Goal: Task Accomplishment & Management: Manage account settings

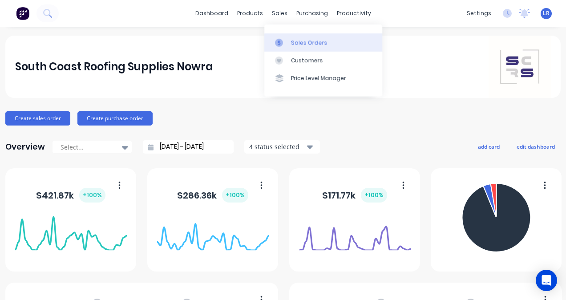
click at [293, 44] on div "Sales Orders" at bounding box center [309, 43] width 37 height 8
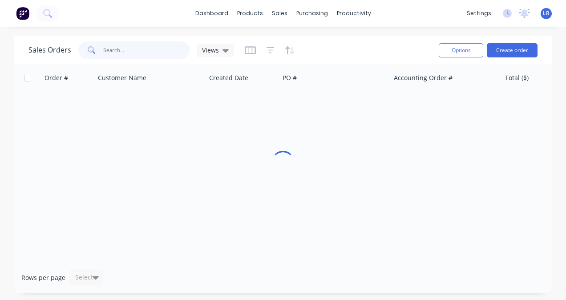
click at [152, 50] on input "text" at bounding box center [146, 50] width 87 height 18
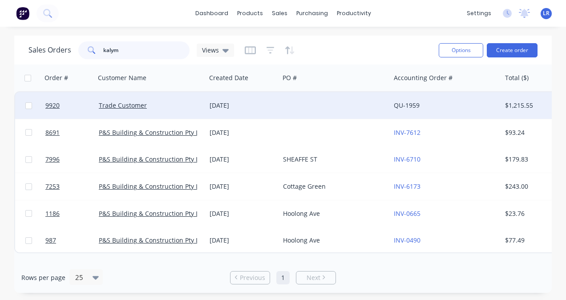
type input "kalym"
click at [151, 105] on div "Trade Customer" at bounding box center [148, 105] width 99 height 9
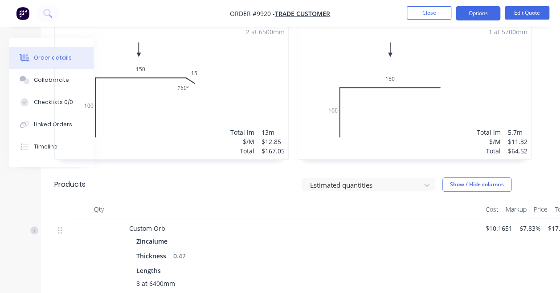
scroll to position [0, 66]
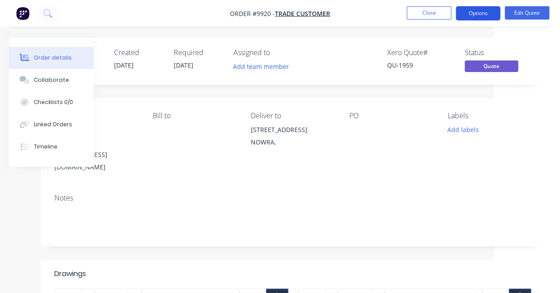
click at [490, 16] on button "Options" at bounding box center [478, 13] width 45 height 14
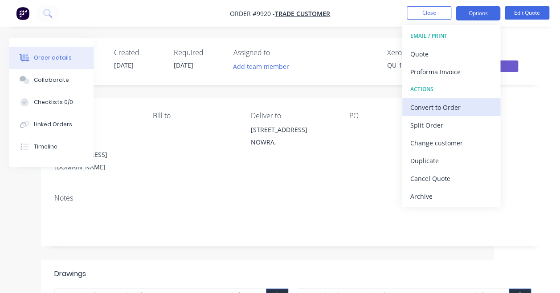
click at [445, 111] on div "Convert to Order" at bounding box center [451, 107] width 82 height 13
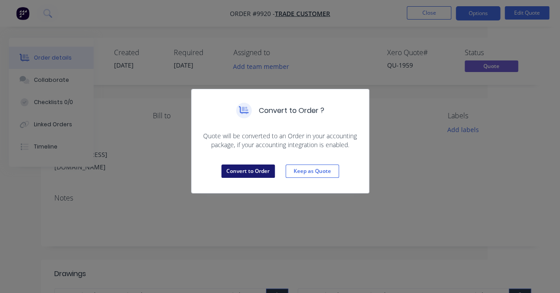
click at [238, 168] on button "Convert to Order" at bounding box center [247, 171] width 53 height 13
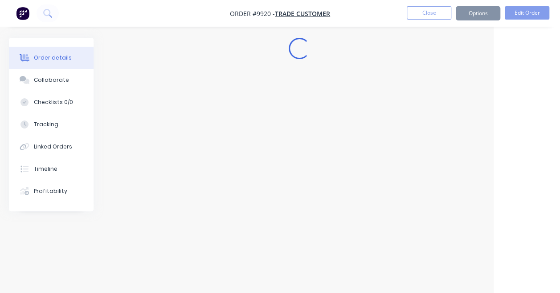
scroll to position [0, 60]
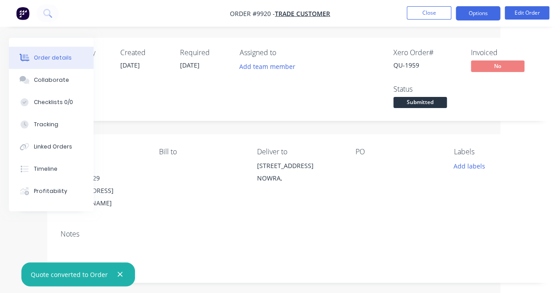
click at [477, 12] on button "Options" at bounding box center [478, 13] width 45 height 14
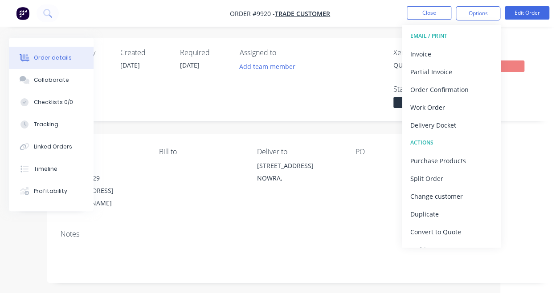
click at [363, 98] on div "Xero Order # QU-1959 Invoiced No Status Submitted" at bounding box center [433, 80] width 209 height 62
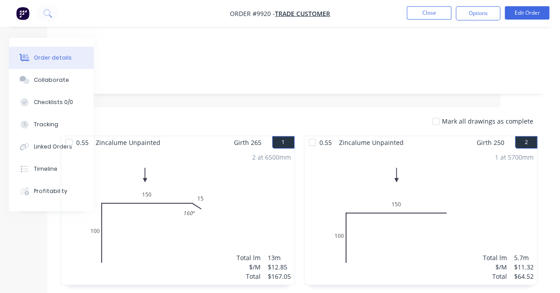
scroll to position [175, 60]
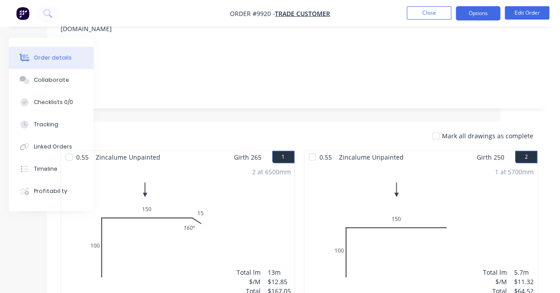
click at [495, 12] on button "Options" at bounding box center [478, 13] width 45 height 14
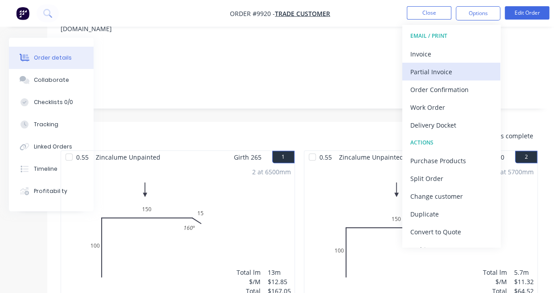
click at [448, 79] on button "Partial Invoice" at bounding box center [451, 72] width 98 height 18
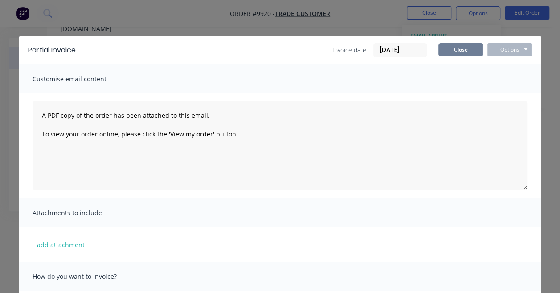
click at [443, 52] on button "Close" at bounding box center [460, 49] width 45 height 13
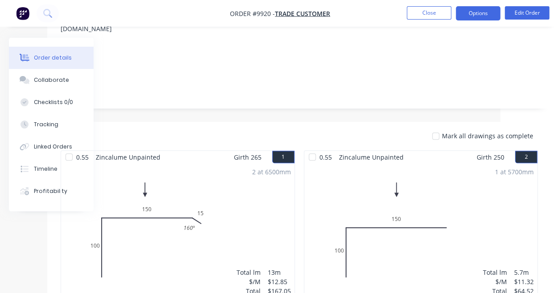
click at [480, 13] on button "Options" at bounding box center [478, 13] width 45 height 14
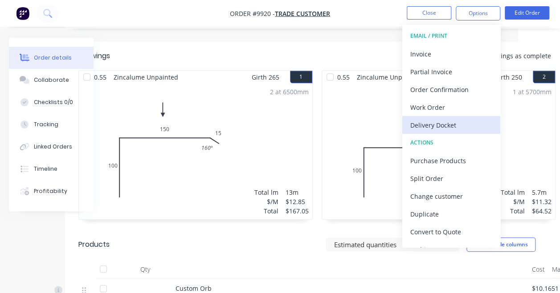
scroll to position [254, 42]
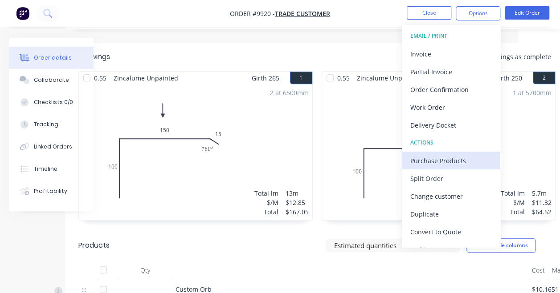
click at [437, 161] on div "Purchase Products" at bounding box center [451, 161] width 82 height 13
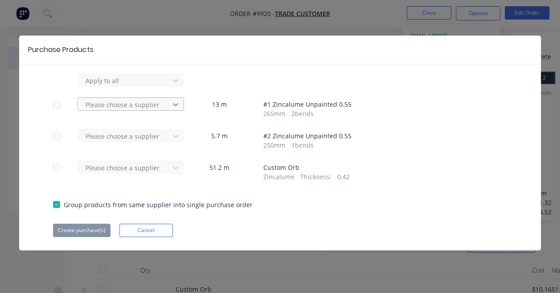
click at [179, 110] on div at bounding box center [175, 105] width 16 height 14
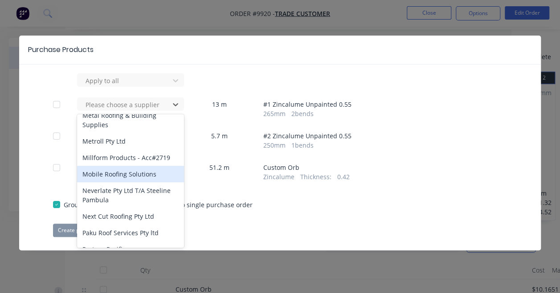
scroll to position [582, 0]
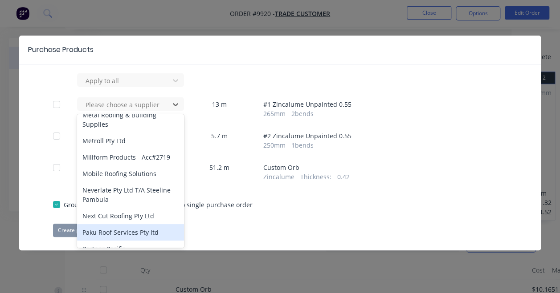
click at [208, 224] on div "Create purchase(s) Cancel" at bounding box center [280, 230] width 454 height 13
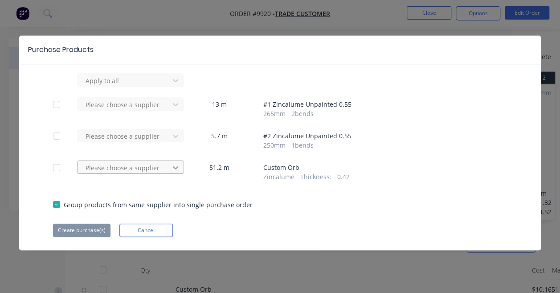
scroll to position [0, 0]
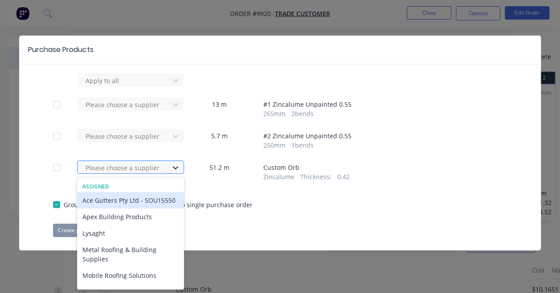
click at [171, 168] on icon at bounding box center [175, 167] width 9 height 9
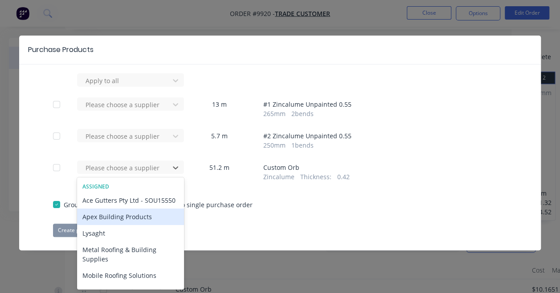
click at [133, 224] on div "Apex Building Products" at bounding box center [130, 217] width 107 height 16
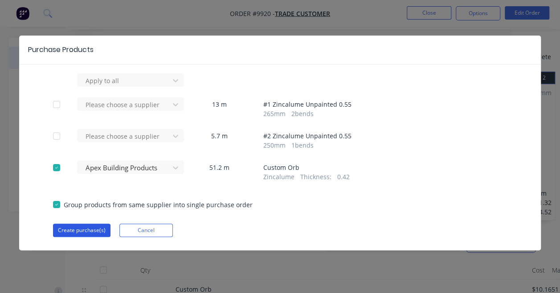
click at [91, 227] on button "Create purchase(s)" at bounding box center [81, 230] width 57 height 13
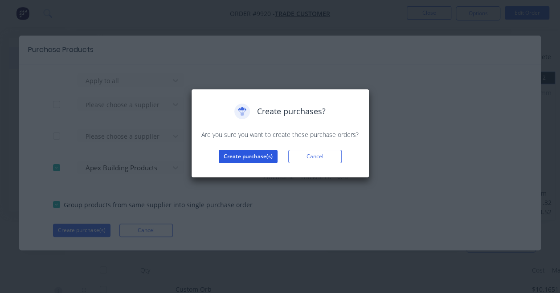
click at [239, 155] on button "Create purchase(s)" at bounding box center [248, 156] width 59 height 13
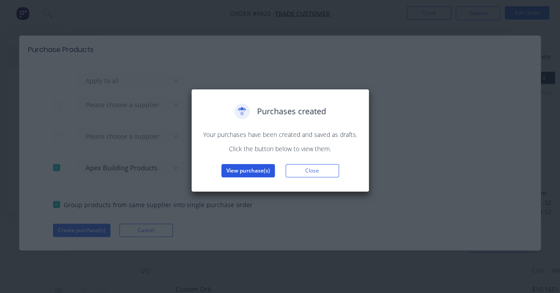
click at [235, 172] on button "View purchase(s)" at bounding box center [247, 170] width 53 height 13
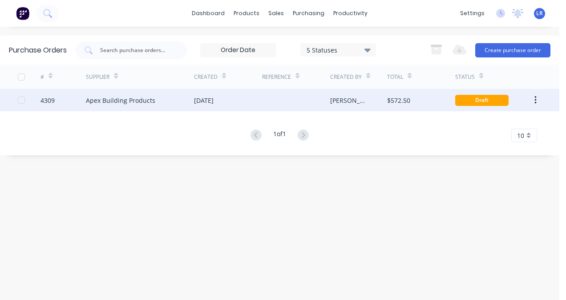
click at [431, 96] on div "$572.50" at bounding box center [421, 100] width 68 height 22
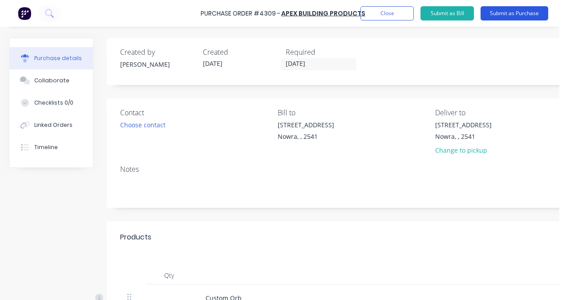
click at [508, 12] on button "Submit as Purchase" at bounding box center [515, 13] width 68 height 14
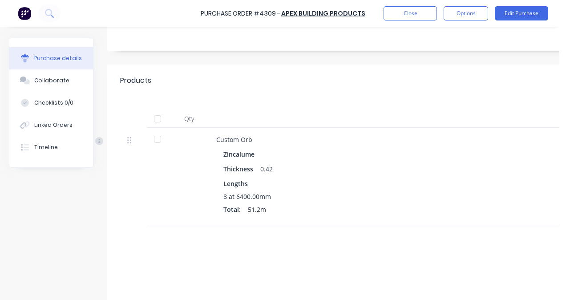
scroll to position [141, 0]
click at [158, 122] on div at bounding box center [158, 121] width 18 height 18
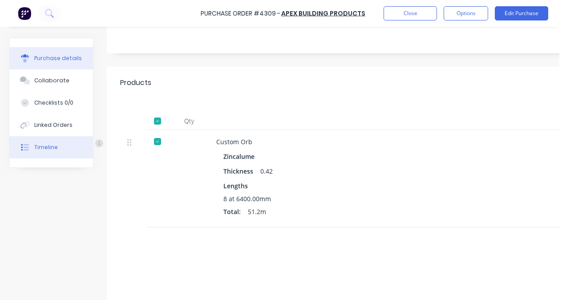
click at [32, 152] on button "Timeline" at bounding box center [51, 147] width 84 height 22
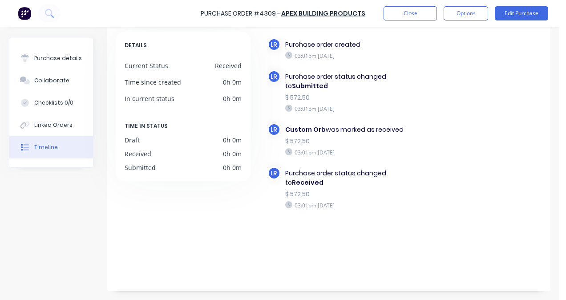
scroll to position [44, 0]
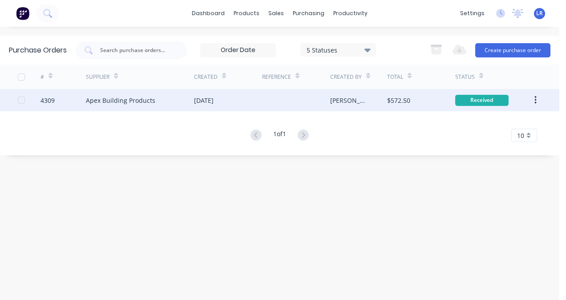
click at [236, 97] on div "[DATE]" at bounding box center [228, 100] width 68 height 22
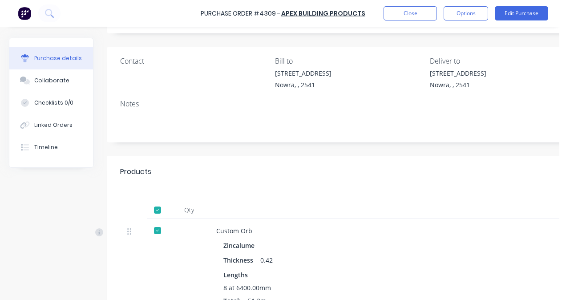
scroll to position [51, 0]
click at [156, 216] on div at bounding box center [158, 211] width 18 height 18
click at [38, 143] on button "Timeline" at bounding box center [51, 147] width 84 height 22
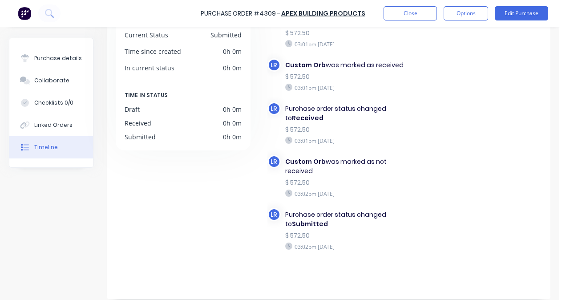
scroll to position [75, 0]
click at [472, 8] on button "Options" at bounding box center [466, 13] width 45 height 14
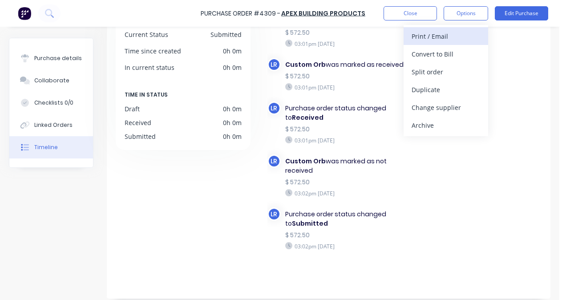
click at [442, 33] on div "Print / Email" at bounding box center [446, 36] width 69 height 13
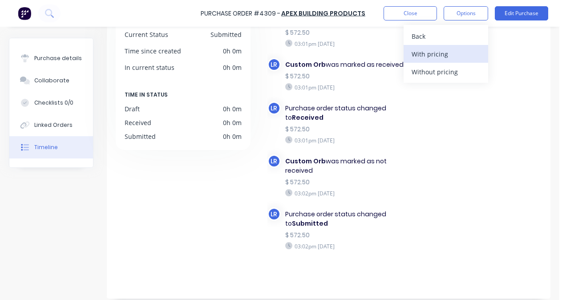
click at [439, 52] on div "With pricing" at bounding box center [446, 54] width 69 height 13
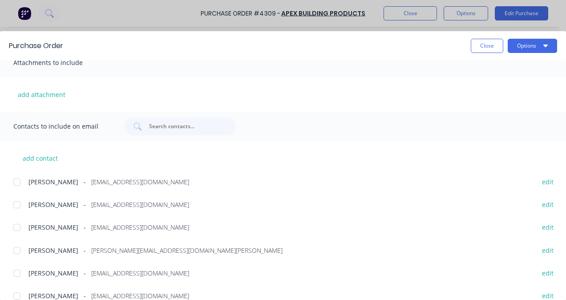
scroll to position [146, 0]
click at [264, 20] on div "Purchase Order Close Options Customise email content A PDF copy of the order ha…" at bounding box center [283, 150] width 566 height 300
click at [154, 20] on div "Purchase Order Close Options Customise email content A PDF copy of the order ha…" at bounding box center [283, 150] width 566 height 300
click at [478, 40] on button "Close" at bounding box center [487, 46] width 33 height 14
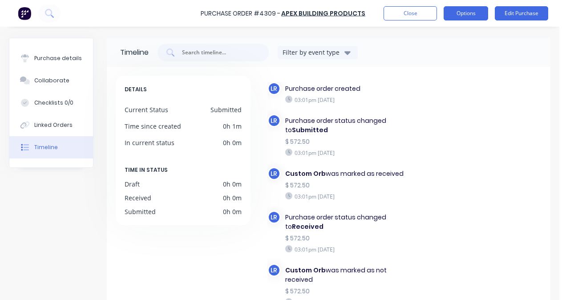
click at [478, 17] on button "Options" at bounding box center [466, 13] width 45 height 14
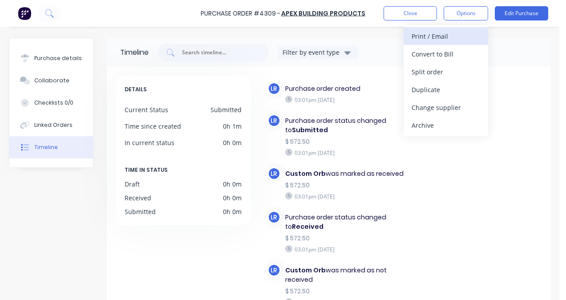
click at [426, 33] on div "Print / Email" at bounding box center [446, 36] width 69 height 13
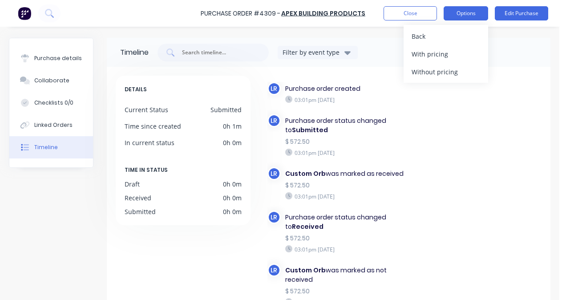
click at [468, 7] on button "Options" at bounding box center [466, 13] width 45 height 14
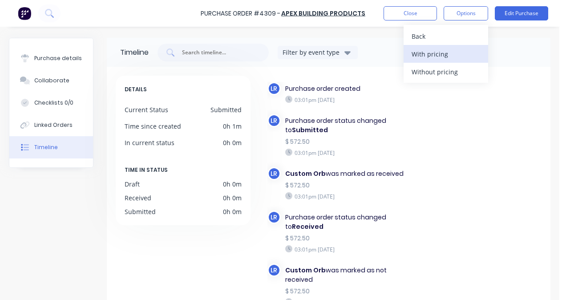
click at [472, 50] on div "With pricing" at bounding box center [446, 54] width 69 height 13
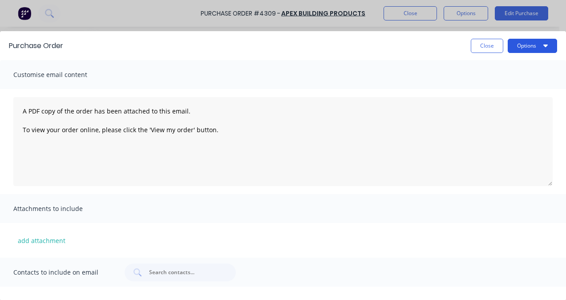
click at [526, 40] on button "Options" at bounding box center [532, 46] width 49 height 14
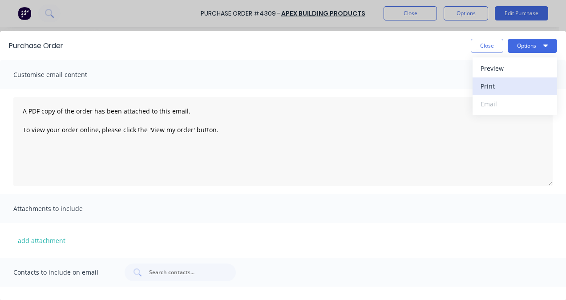
click at [499, 90] on div "Print" at bounding box center [515, 86] width 69 height 13
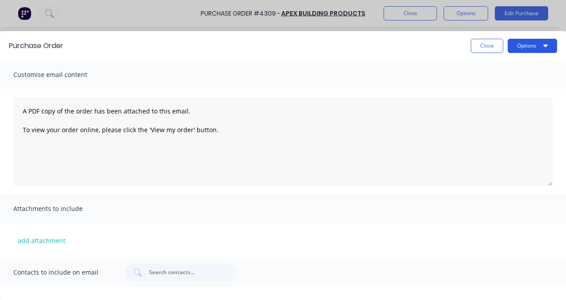
click at [547, 42] on icon "button" at bounding box center [546, 45] width 4 height 7
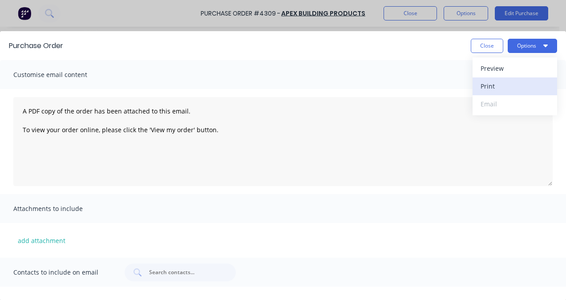
click at [526, 83] on div "Print" at bounding box center [515, 86] width 69 height 13
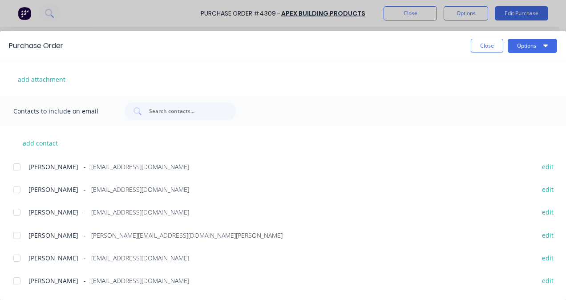
scroll to position [161, 0]
click at [488, 44] on button "Close" at bounding box center [487, 46] width 33 height 14
